Goal: Find specific page/section: Find specific page/section

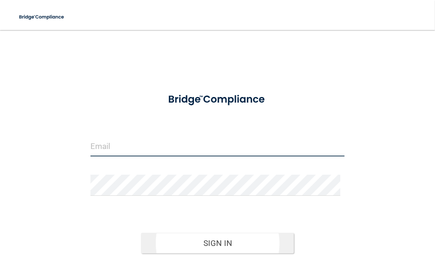
type input "[EMAIL_ADDRESS][DOMAIN_NAME]"
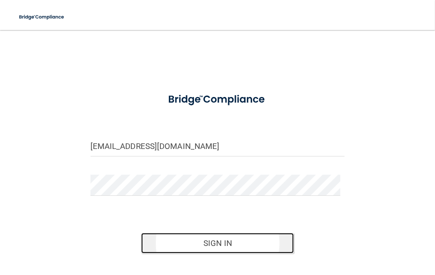
click at [225, 244] on button "Sign In" at bounding box center [217, 243] width 153 height 21
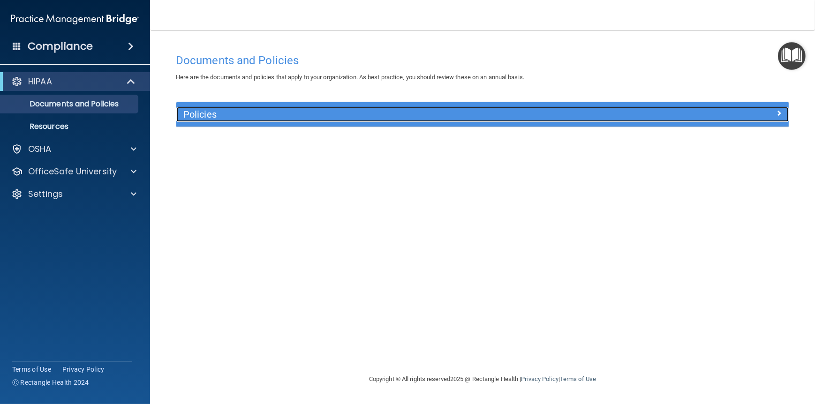
click at [228, 109] on div "Policies" at bounding box center [405, 114] width 459 height 15
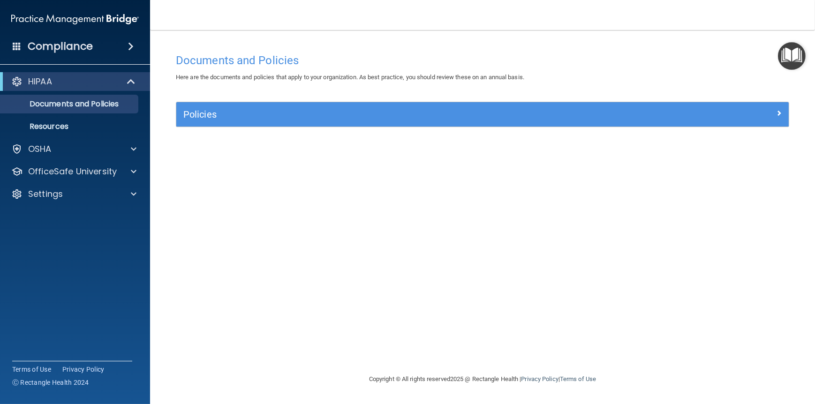
click at [158, 97] on main "Documents and Policies Here are the documents and policies that apply to your o…" at bounding box center [482, 217] width 665 height 374
click at [47, 16] on img at bounding box center [74, 19] width 127 height 19
click at [134, 150] on span at bounding box center [134, 148] width 6 height 11
